Goal: Task Accomplishment & Management: Use online tool/utility

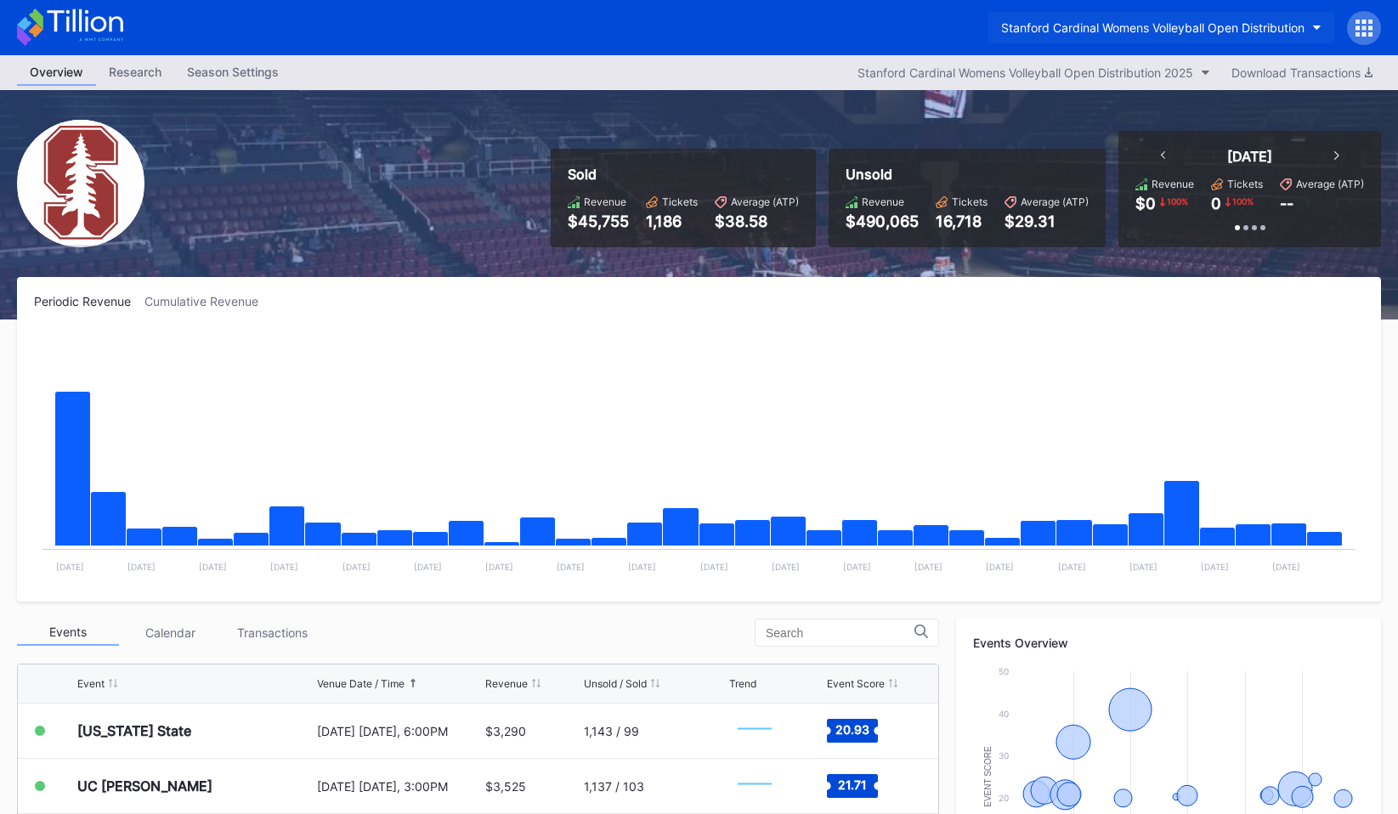
click at [1112, 25] on div "Stanford Cardinal Womens Volleyball Open Distribution" at bounding box center [1152, 27] width 303 height 14
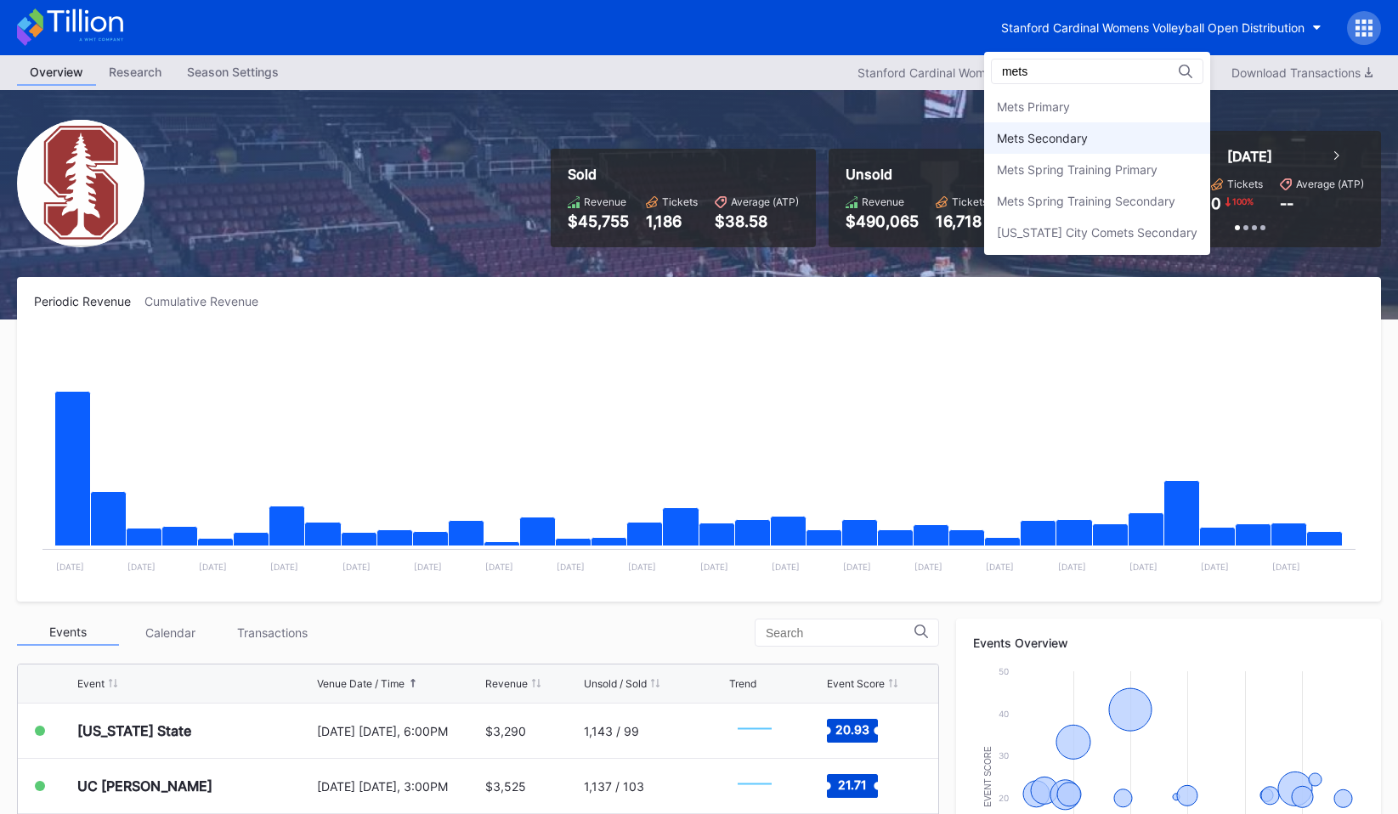
type input "mets"
click at [1062, 131] on div "Mets Secondary" at bounding box center [1042, 138] width 91 height 14
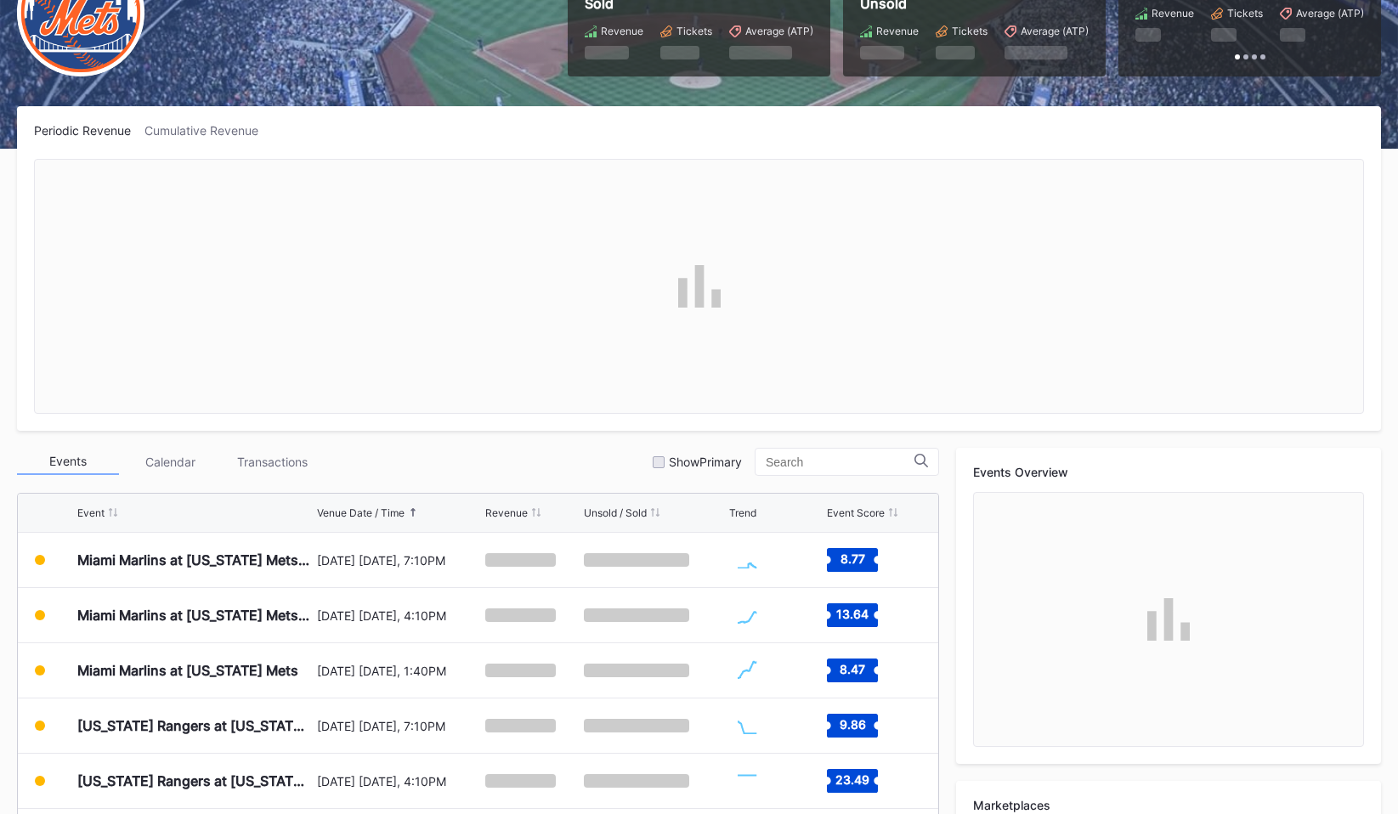
scroll to position [174, 0]
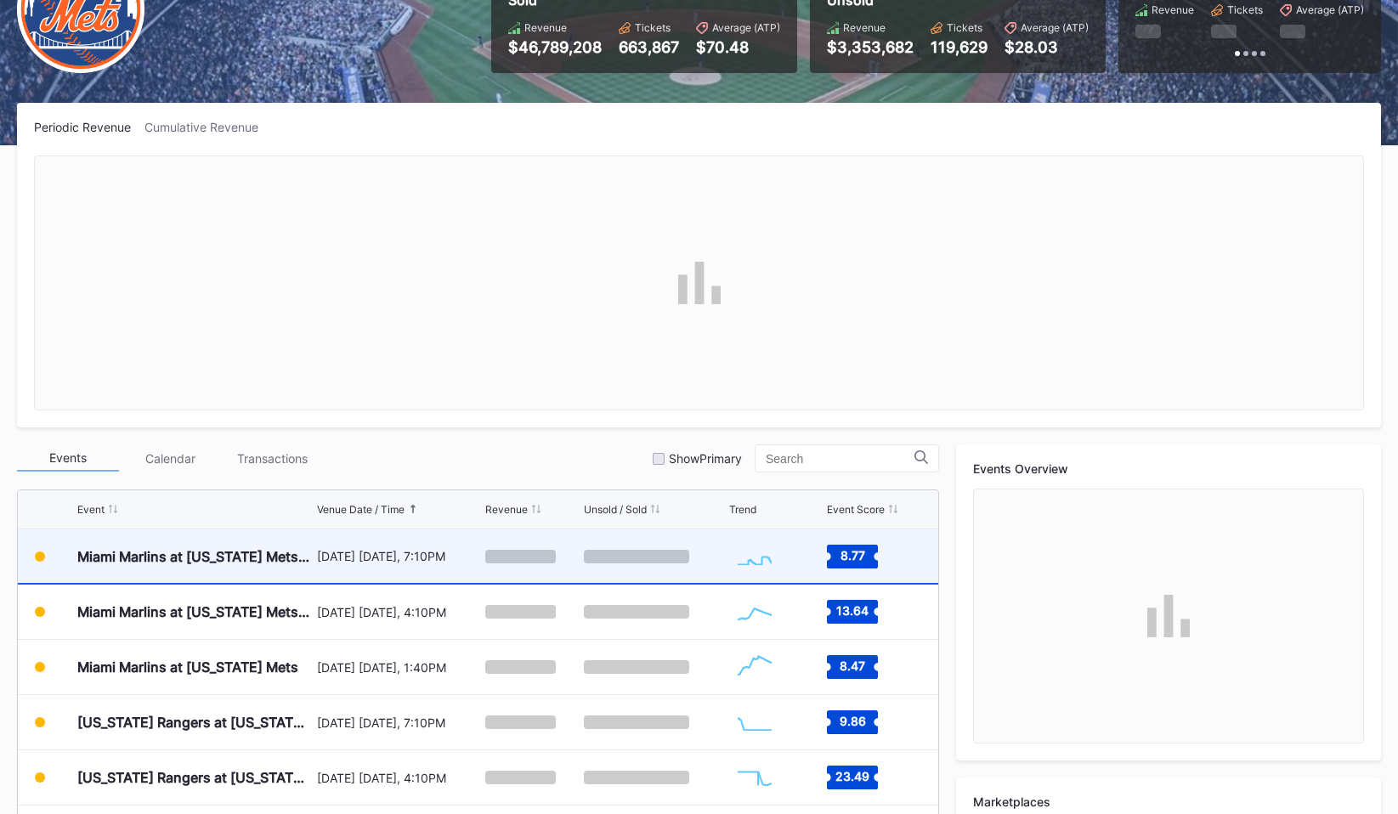
click at [363, 568] on div "[DATE] [DATE], 7:10PM" at bounding box center [399, 556] width 165 height 54
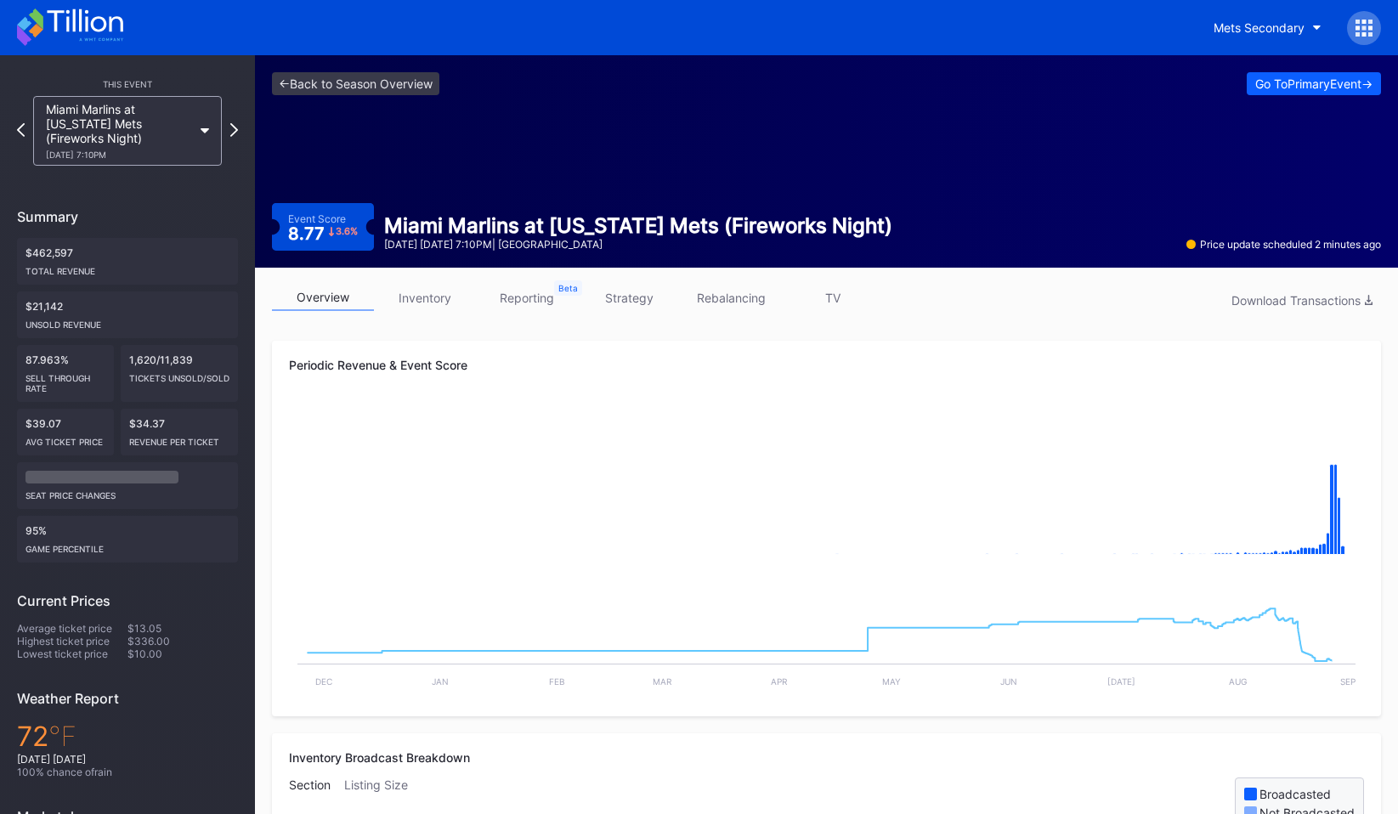
click at [714, 292] on link "rebalancing" at bounding box center [731, 298] width 102 height 26
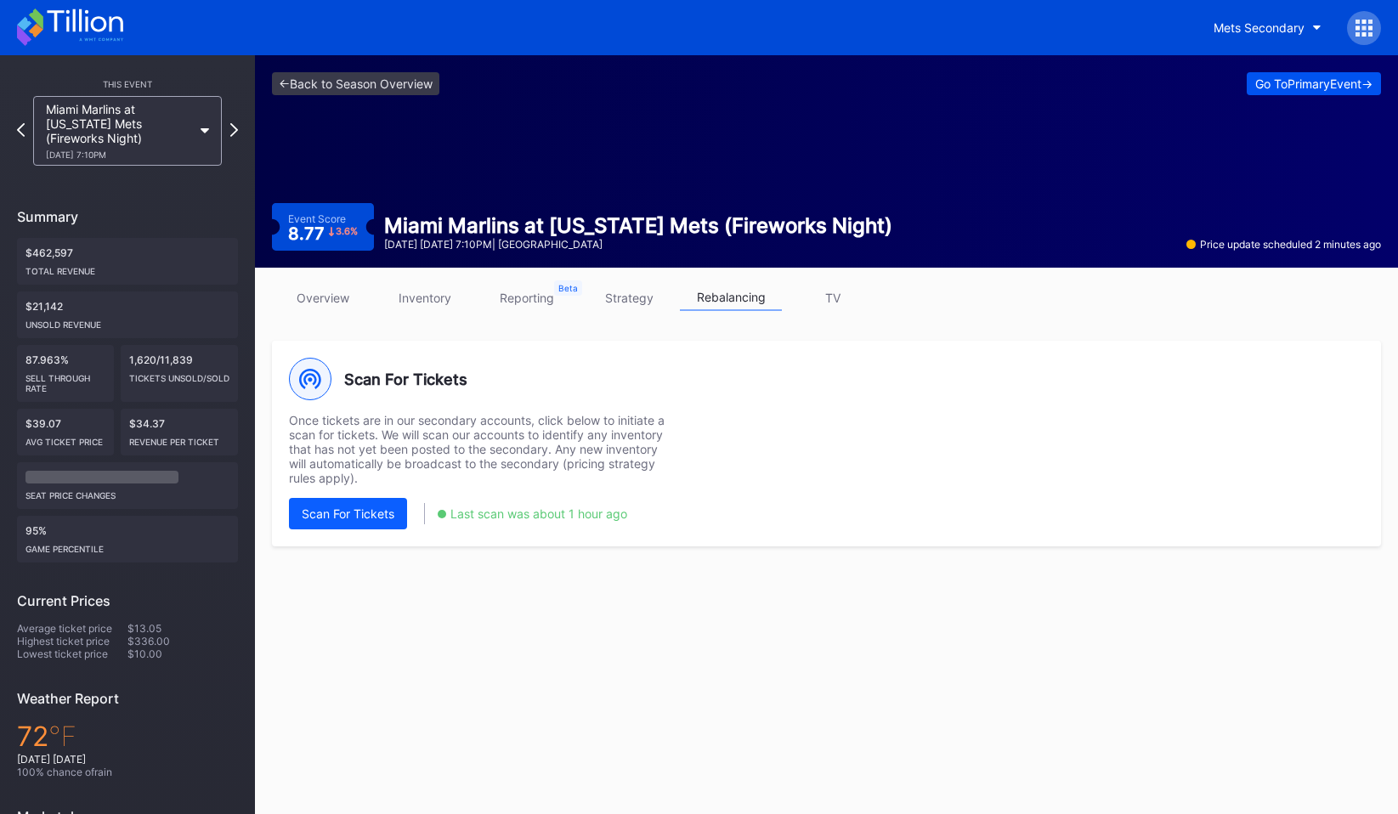
click at [1255, 76] on div "Go To Primary Event ->" at bounding box center [1313, 83] width 117 height 14
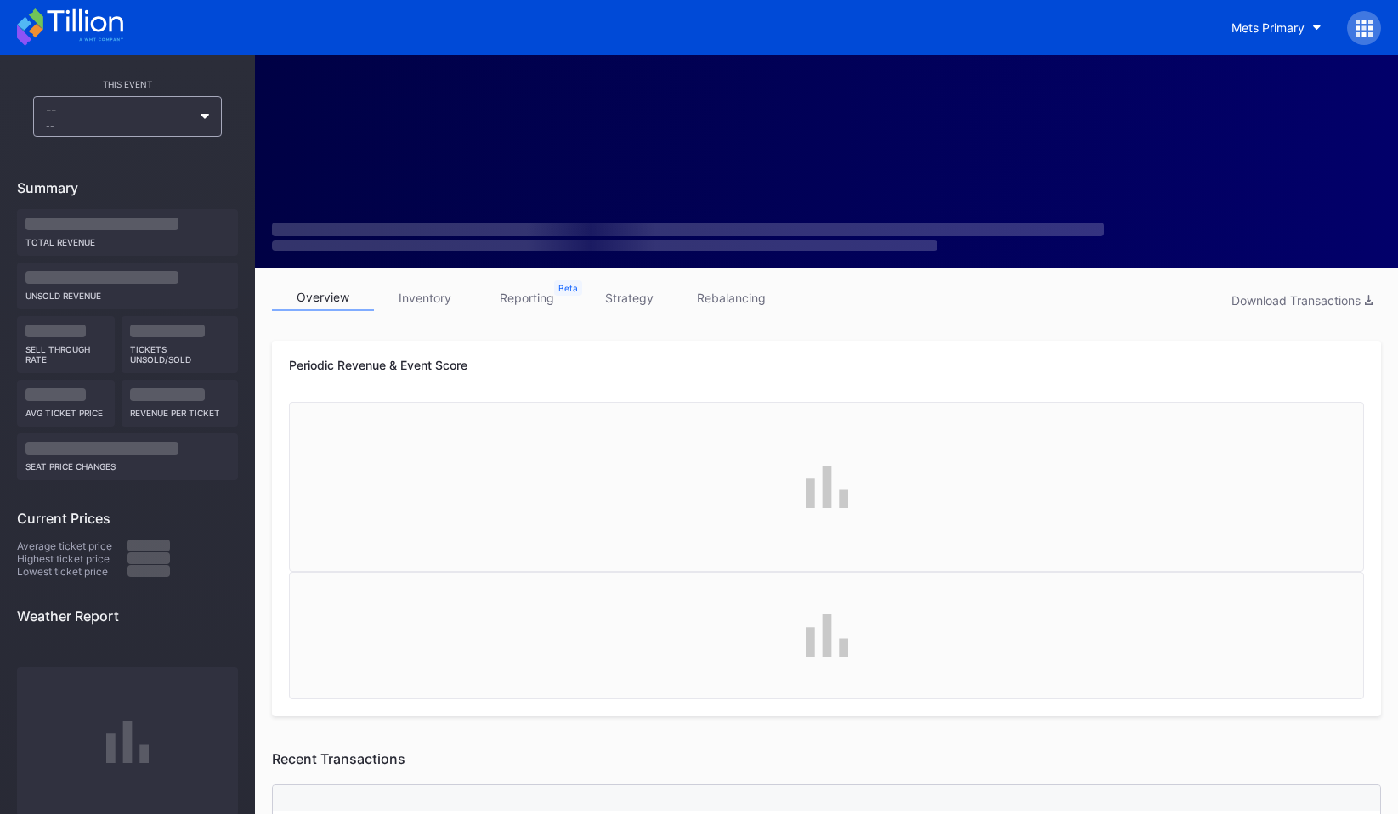
click at [693, 285] on link "rebalancing" at bounding box center [731, 298] width 102 height 26
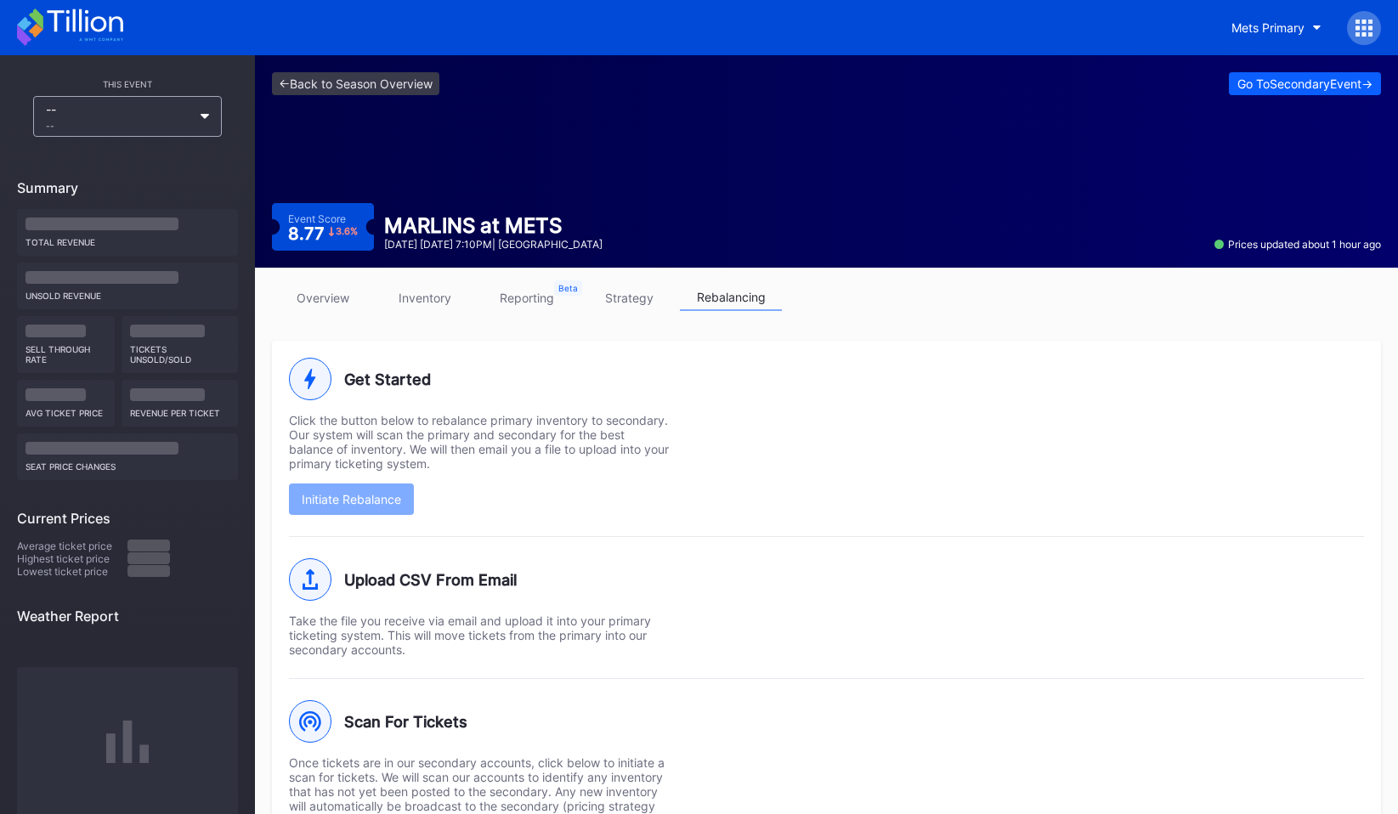
scroll to position [92, 0]
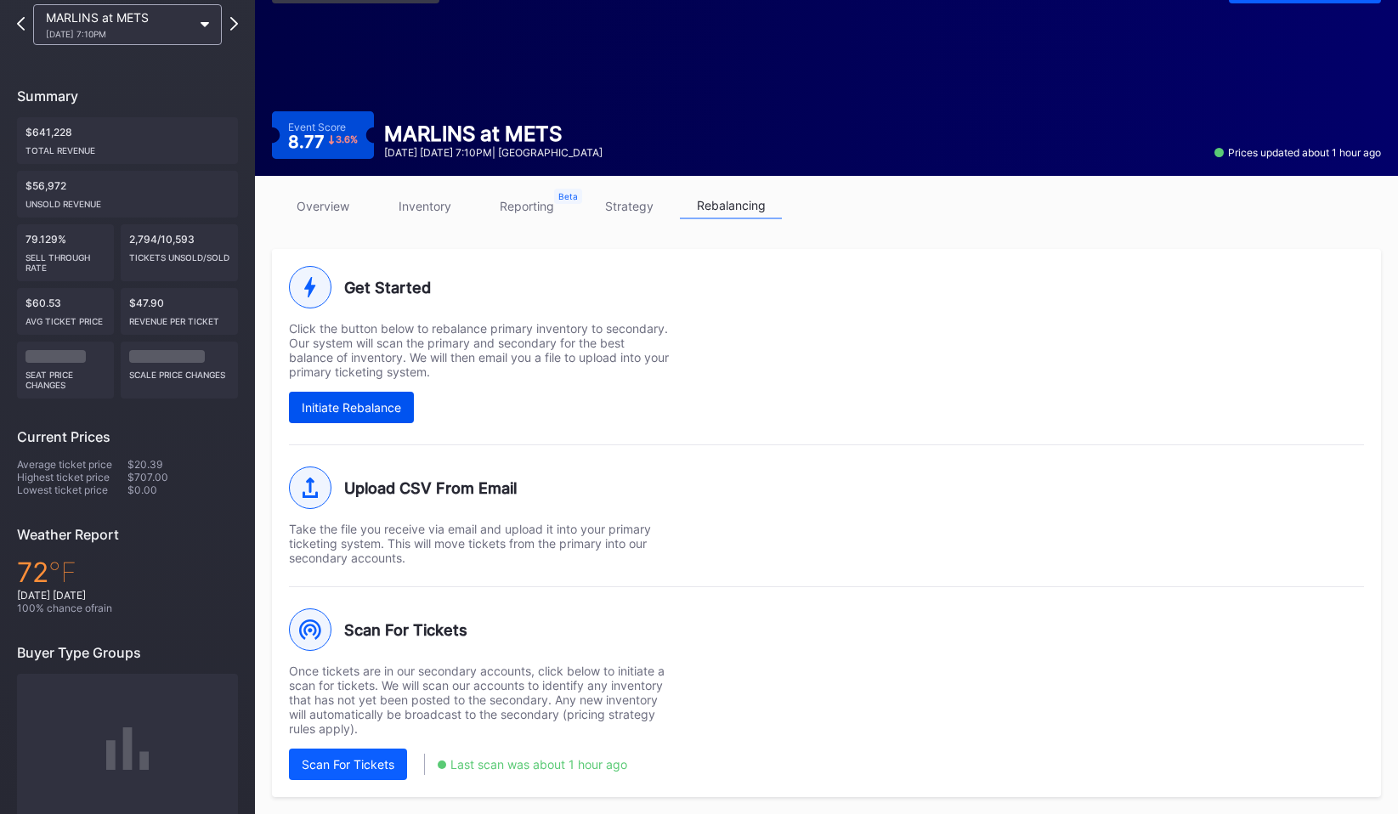
click at [382, 404] on div "Initiate Rebalance" at bounding box center [351, 407] width 99 height 14
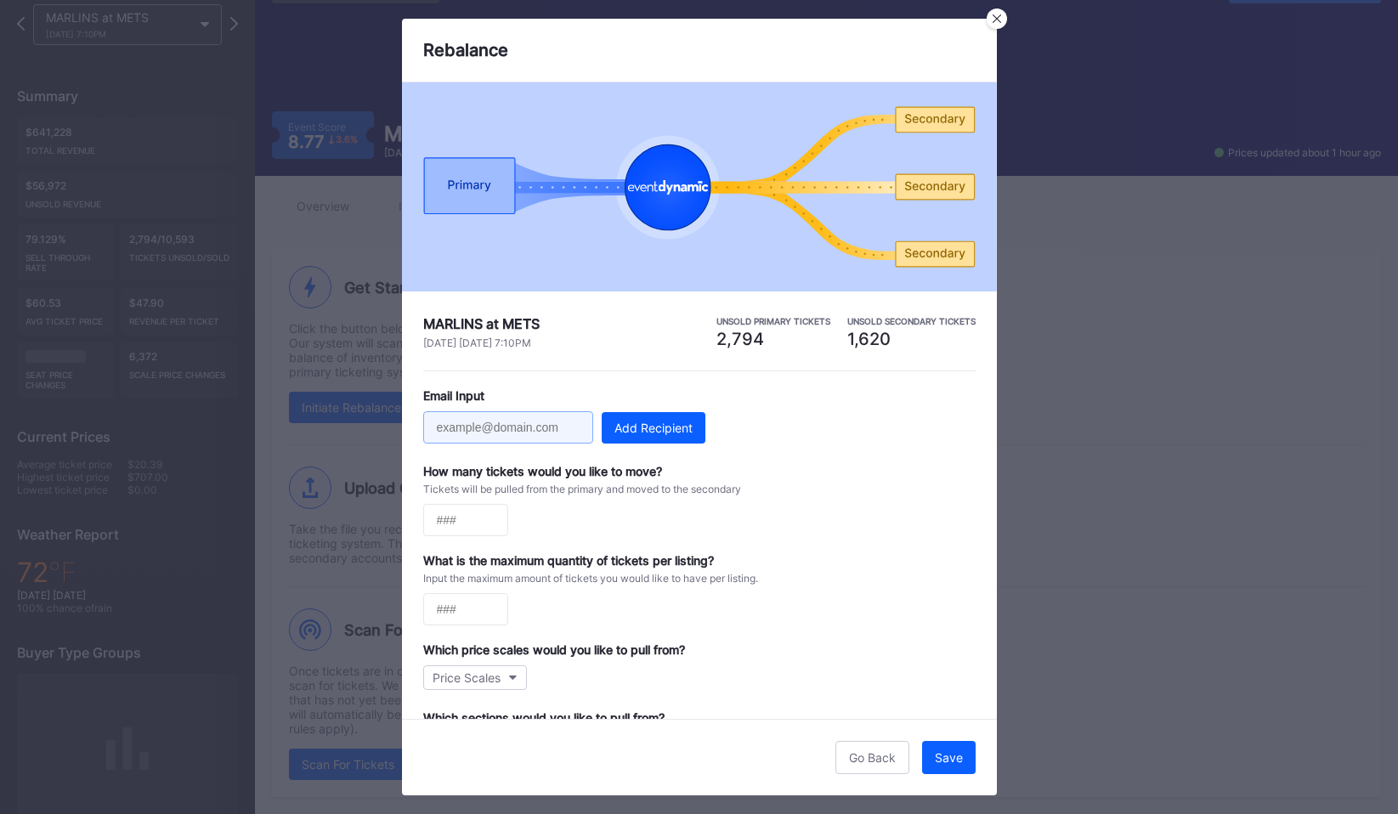
click at [533, 433] on input at bounding box center [508, 427] width 170 height 32
type input "k"
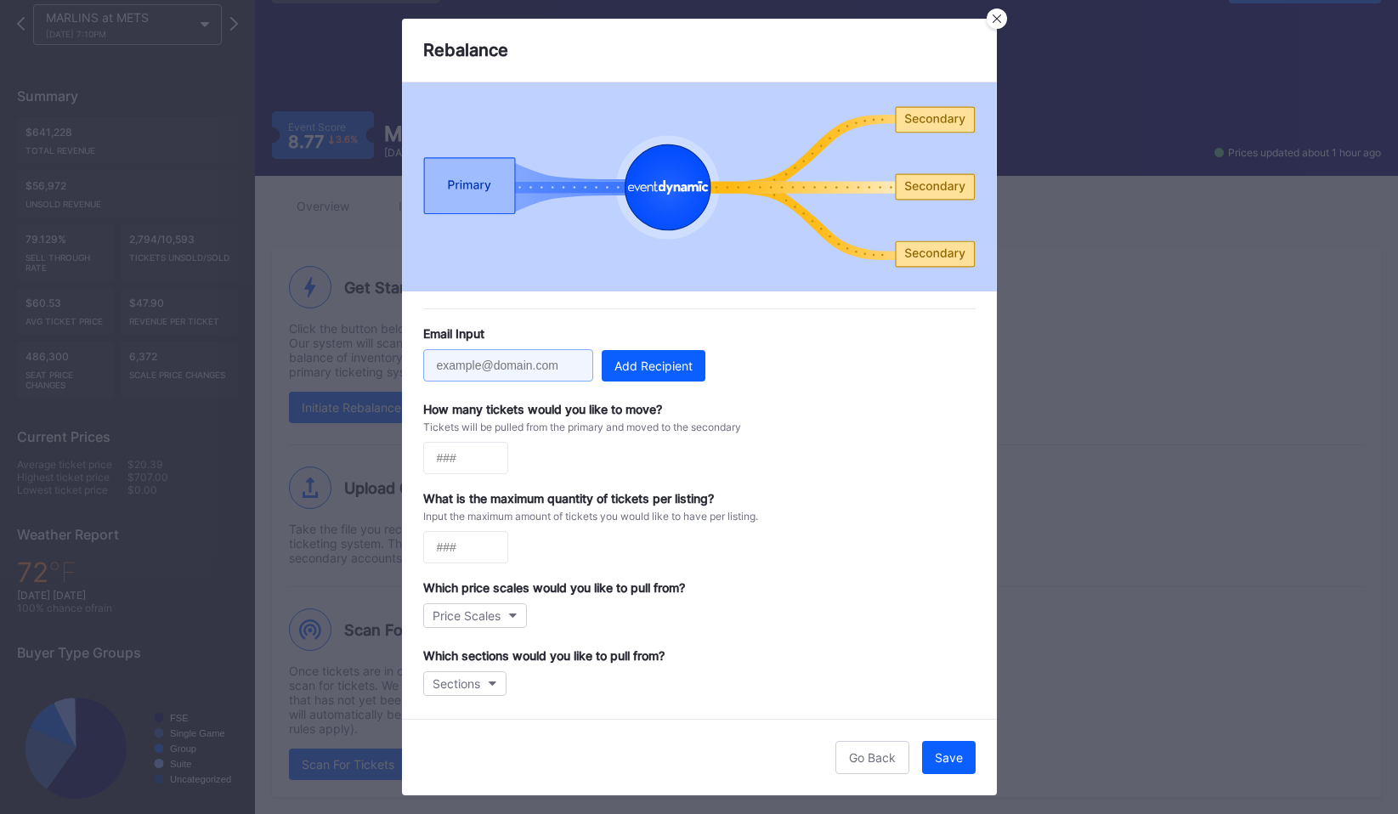
scroll to position [110, 0]
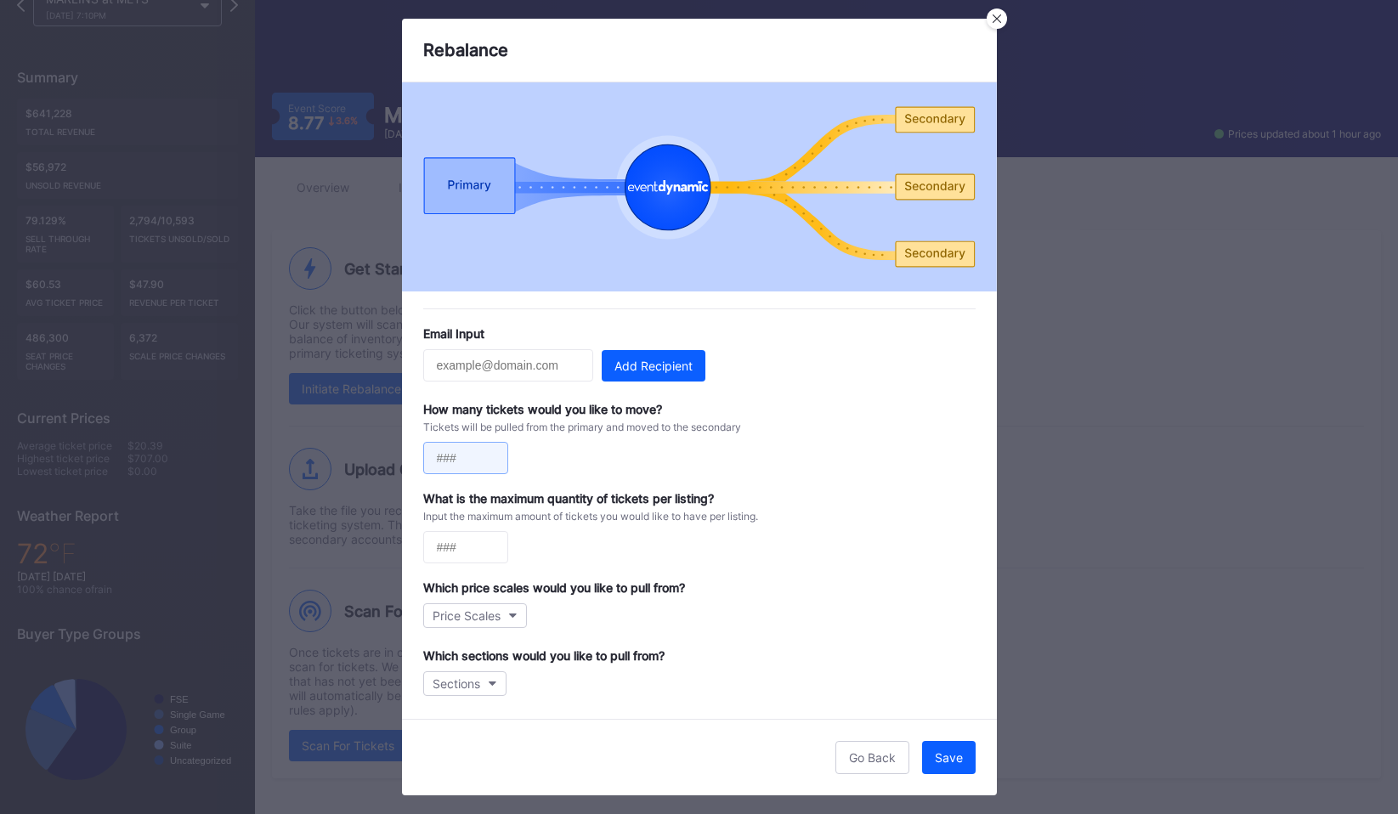
click at [474, 452] on input at bounding box center [465, 458] width 85 height 32
click at [998, 14] on icon at bounding box center [996, 18] width 8 height 8
